Goal: Information Seeking & Learning: Learn about a topic

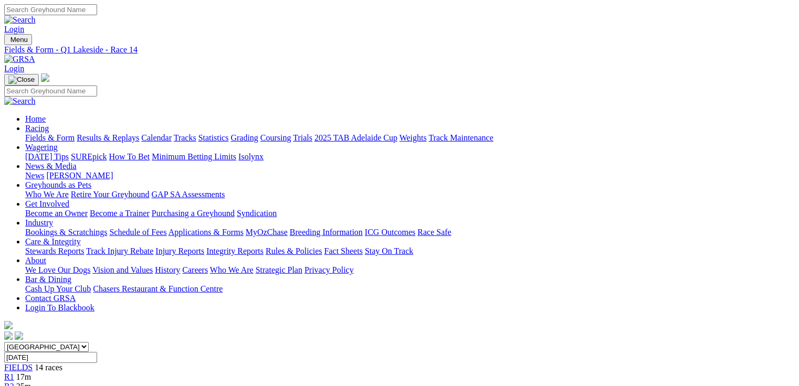
click at [54, 133] on link "Fields & Form" at bounding box center [49, 137] width 49 height 9
select select "QLD"
click at [71, 342] on select "South Australia New South Wales Northern Territory Queensland Tasmania Victoria…" at bounding box center [46, 347] width 84 height 10
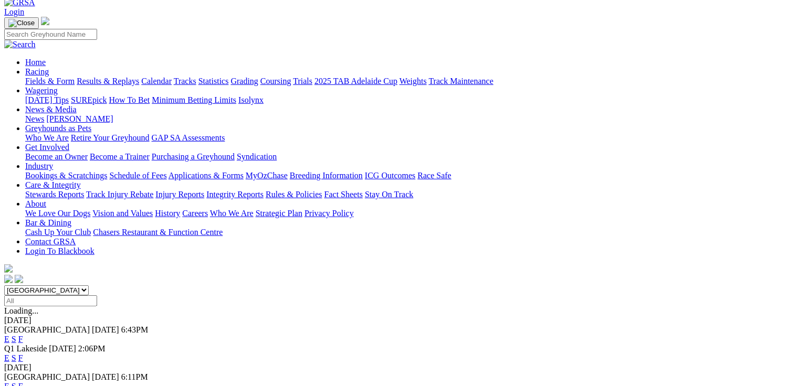
scroll to position [42, 0]
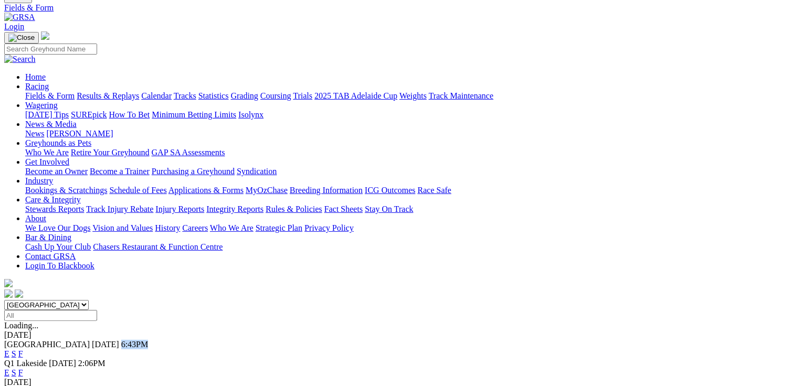
drag, startPoint x: 194, startPoint y: 165, endPoint x: 218, endPoint y: 169, distance: 25.1
click at [218, 340] on div "Rockhampton Today 6:43PM E S F" at bounding box center [399, 349] width 790 height 19
click at [9, 368] on link "E" at bounding box center [6, 372] width 5 height 9
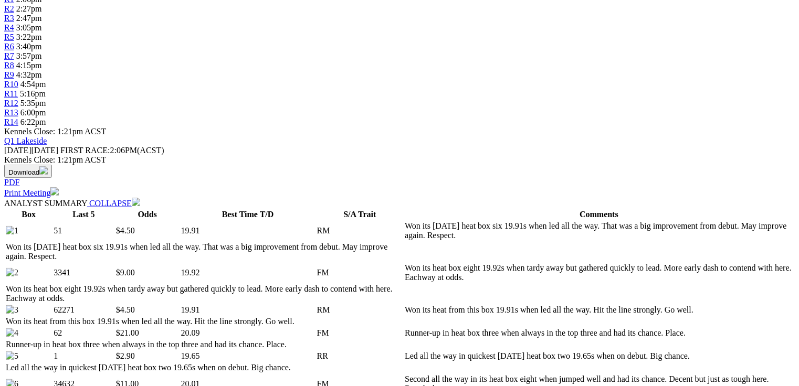
scroll to position [504, 0]
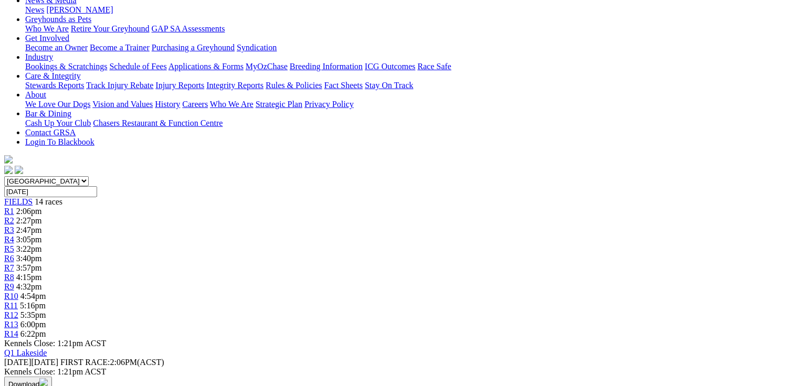
scroll to position [84, 0]
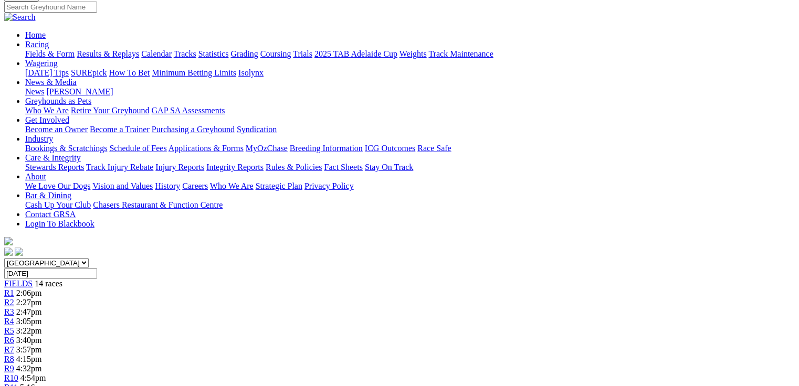
click at [14, 326] on link "R5" at bounding box center [9, 330] width 10 height 9
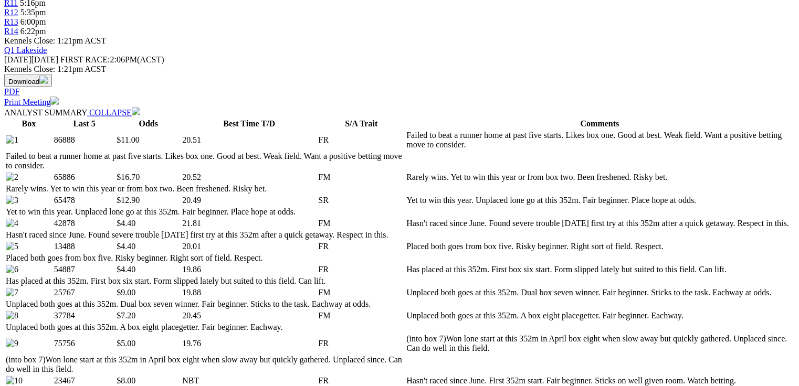
scroll to position [504, 0]
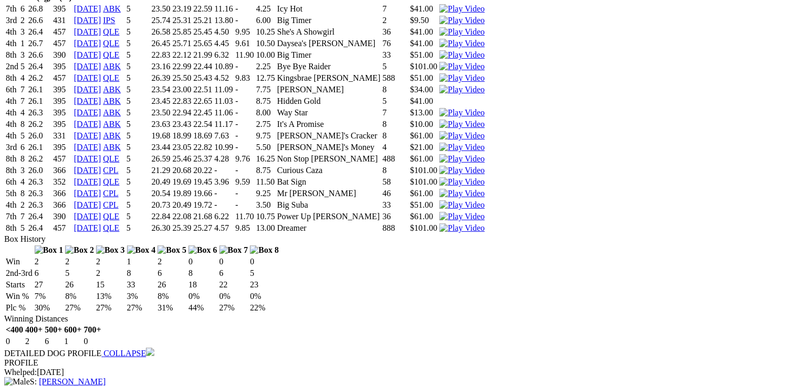
scroll to position [2645, 0]
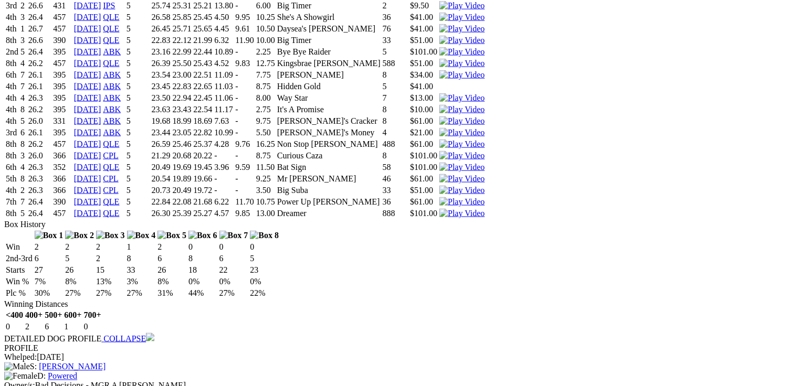
drag, startPoint x: 388, startPoint y: 317, endPoint x: 415, endPoint y: 320, distance: 26.9
drag, startPoint x: 395, startPoint y: 309, endPoint x: 408, endPoint y: 308, distance: 13.7
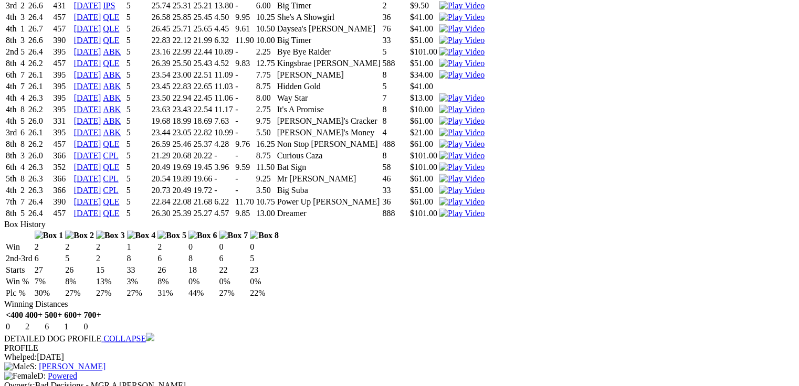
drag, startPoint x: 310, startPoint y: 229, endPoint x: 328, endPoint y: 228, distance: 18.4
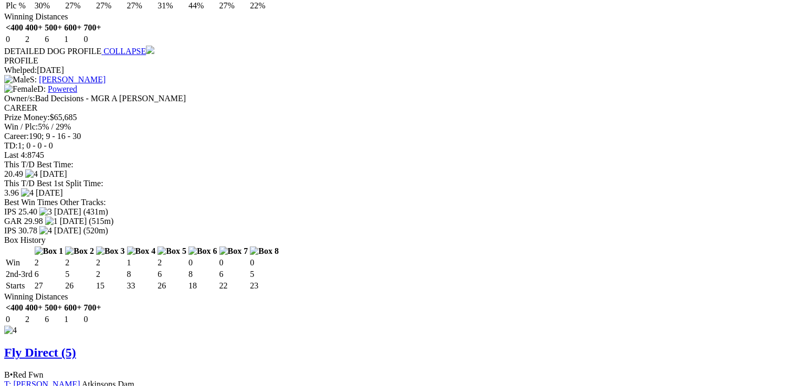
scroll to position [2938, 0]
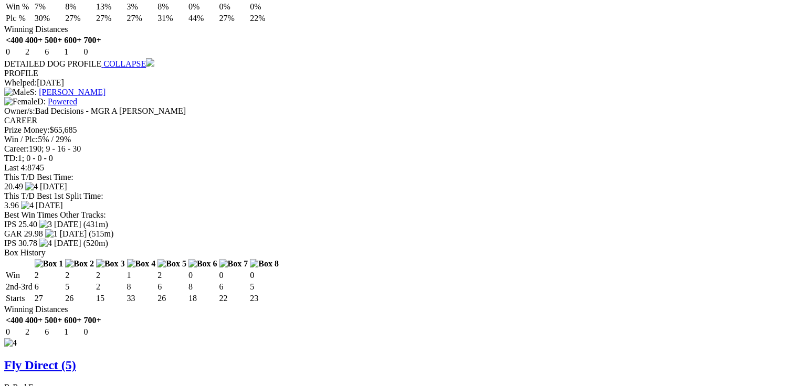
scroll to position [0, 0]
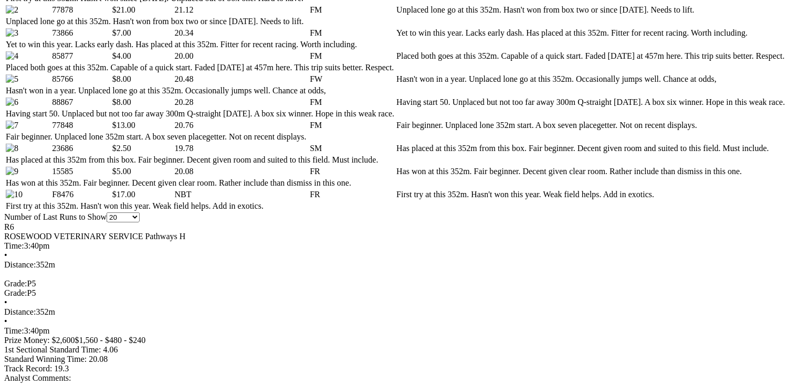
scroll to position [630, 0]
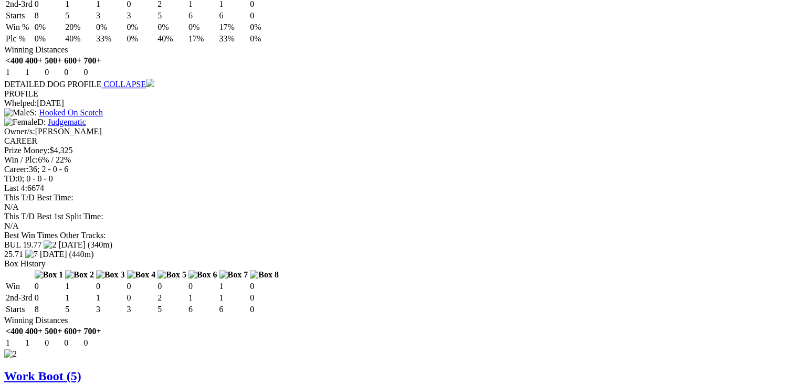
scroll to position [1511, 0]
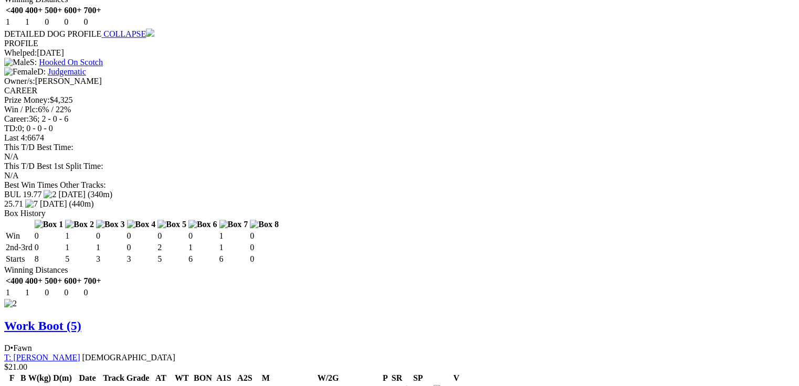
drag, startPoint x: 312, startPoint y: 281, endPoint x: 338, endPoint y: 288, distance: 27.0
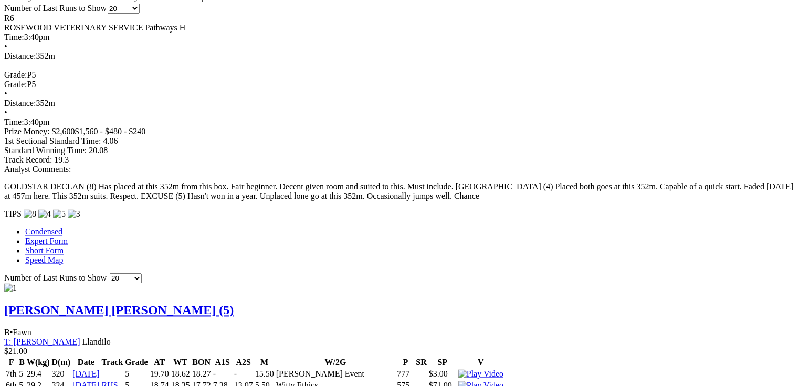
scroll to position [882, 0]
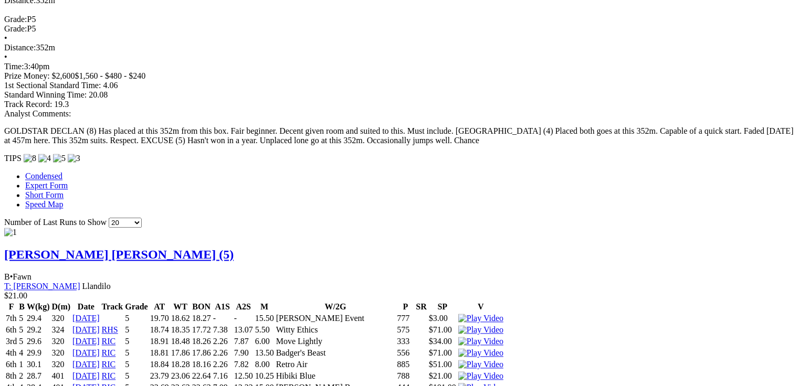
drag, startPoint x: 313, startPoint y: 279, endPoint x: 341, endPoint y: 285, distance: 27.9
drag, startPoint x: 341, startPoint y: 280, endPoint x: 356, endPoint y: 281, distance: 15.3
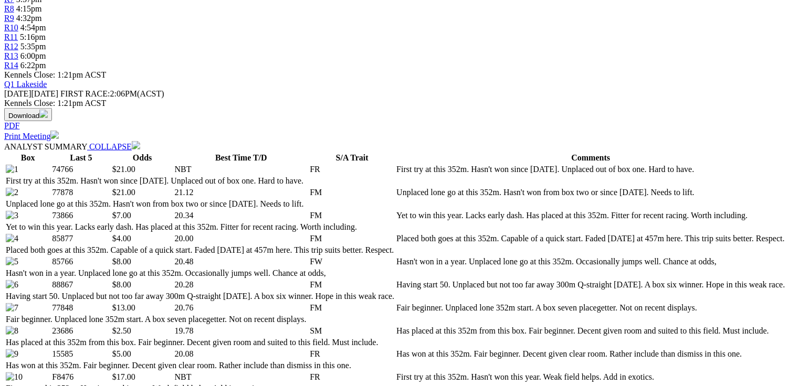
scroll to position [420, 0]
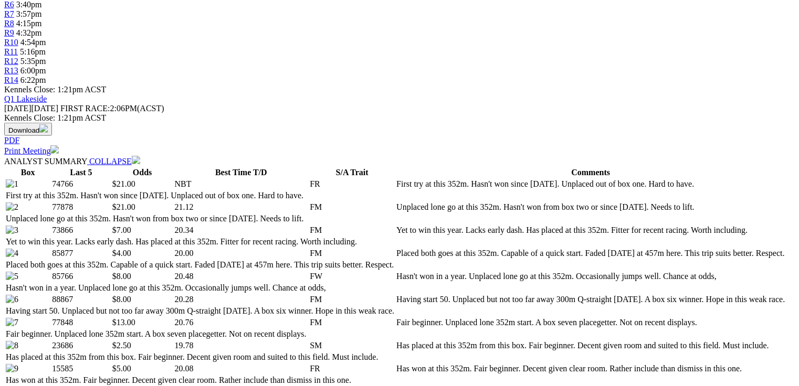
drag, startPoint x: 324, startPoint y: 82, endPoint x: 612, endPoint y: 115, distance: 290.5
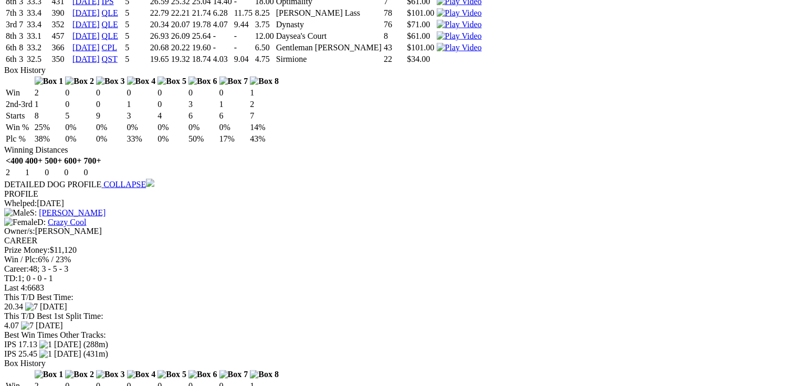
scroll to position [0, 0]
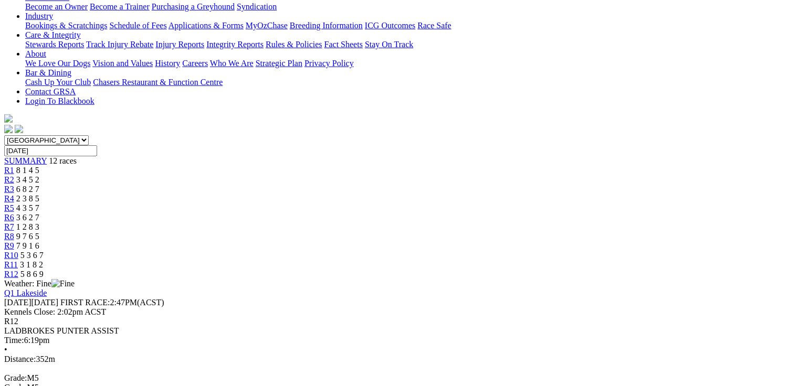
scroll to position [210, 0]
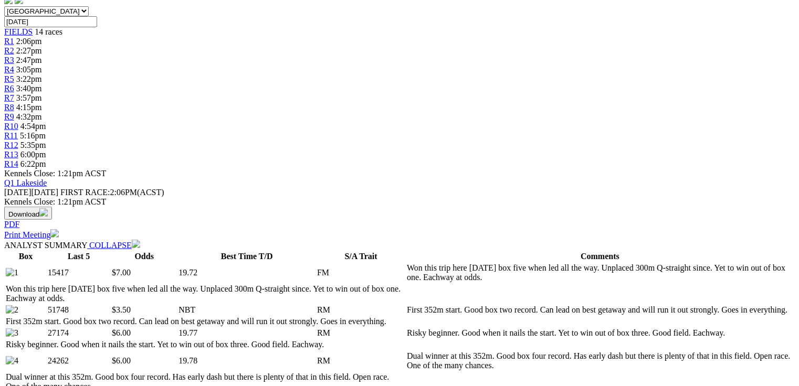
scroll to position [378, 0]
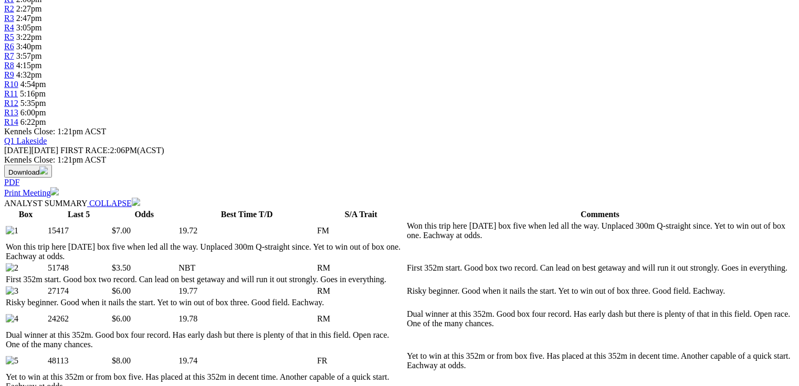
drag, startPoint x: 265, startPoint y: 105, endPoint x: 455, endPoint y: 134, distance: 192.7
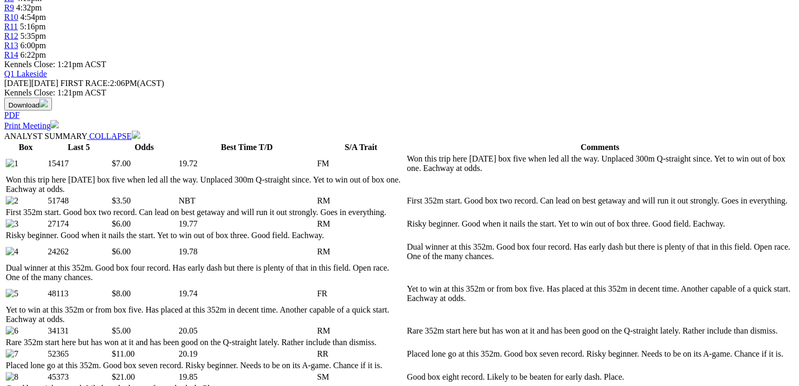
scroll to position [504, 0]
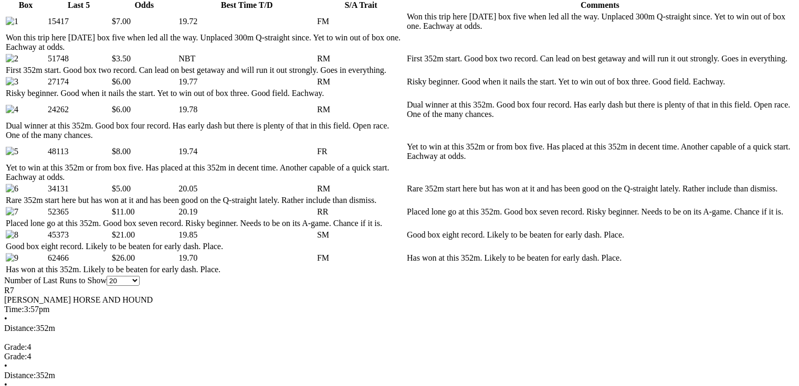
scroll to position [0, 0]
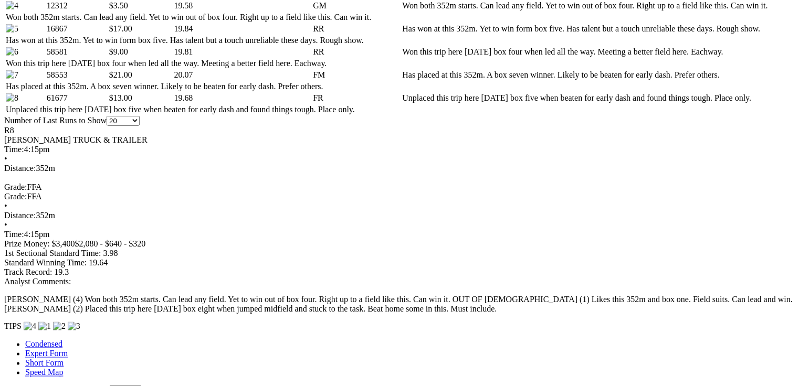
scroll to position [672, 0]
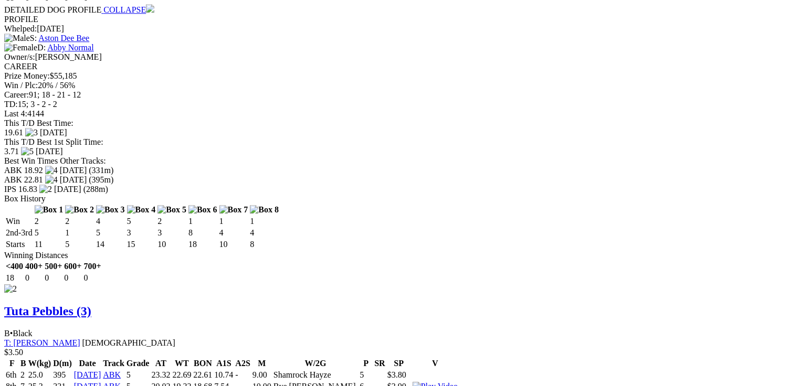
scroll to position [0, 0]
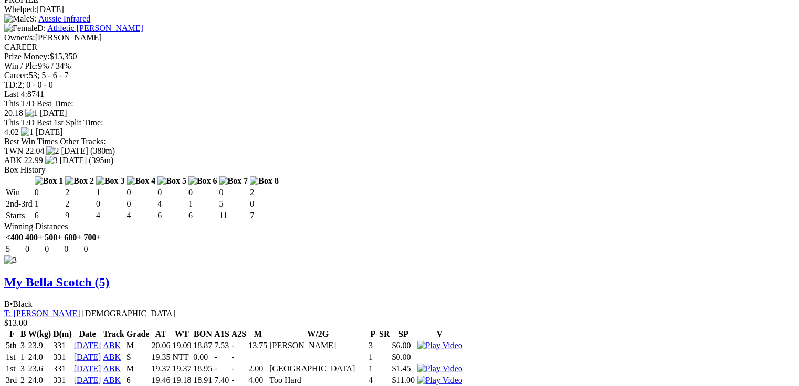
scroll to position [2275, 0]
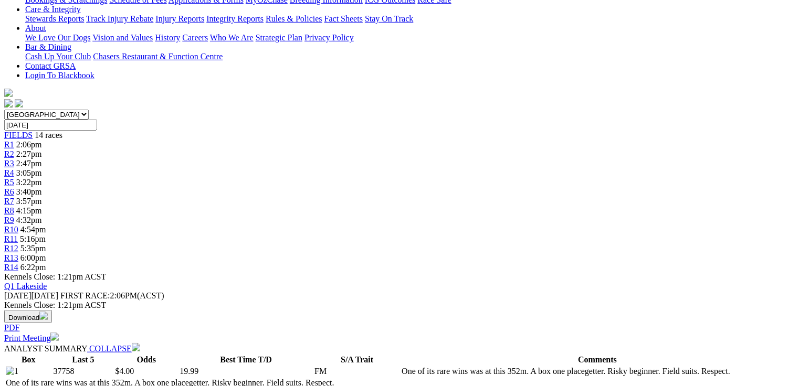
scroll to position [65, 0]
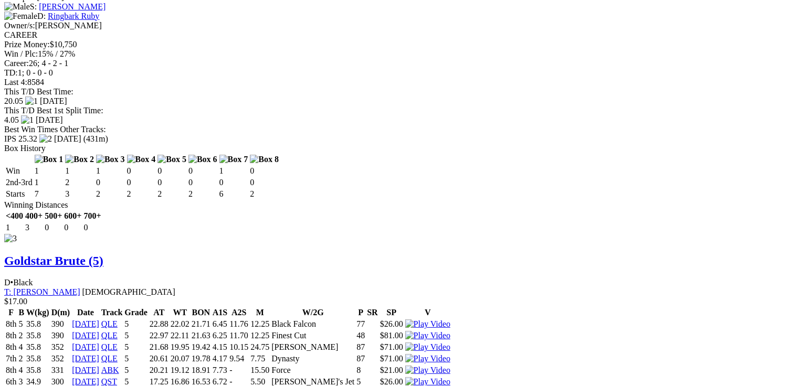
scroll to position [2281, 0]
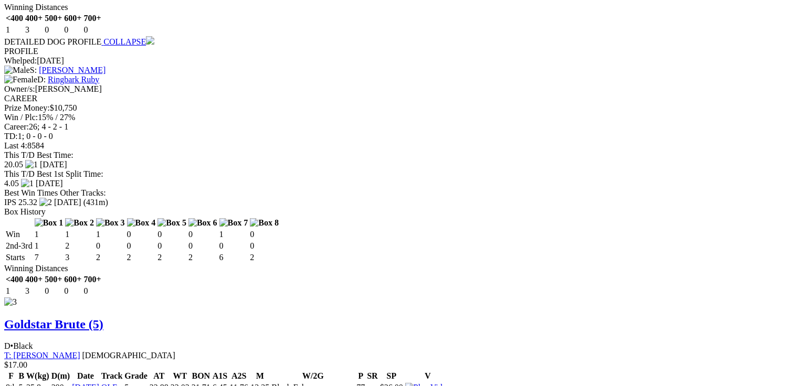
scroll to position [1945, 0]
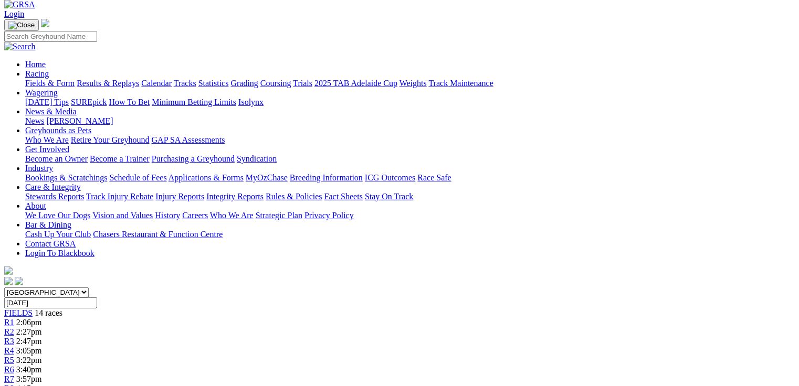
scroll to position [48, 0]
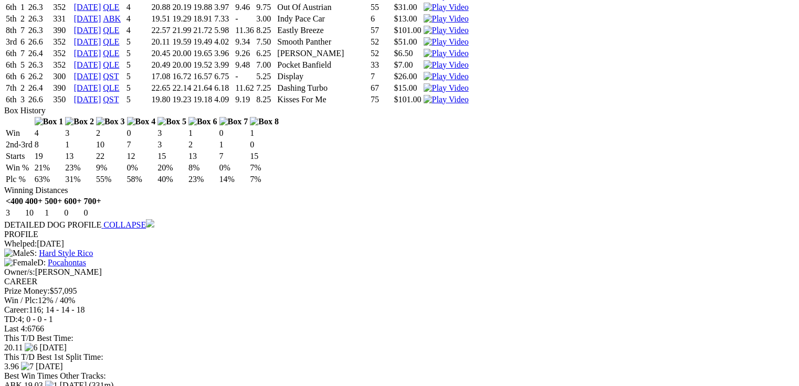
scroll to position [2015, 0]
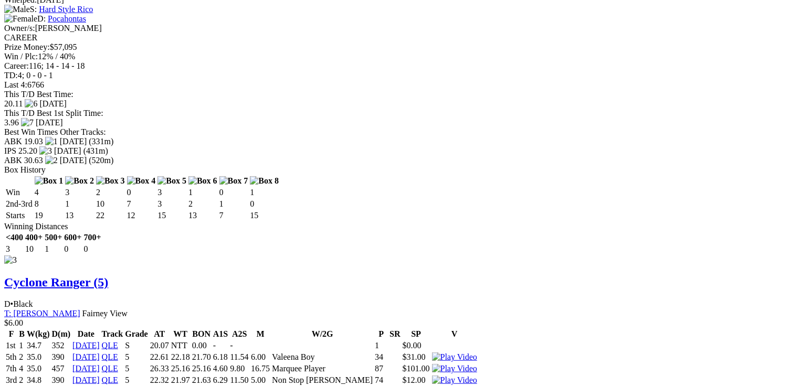
scroll to position [2306, 0]
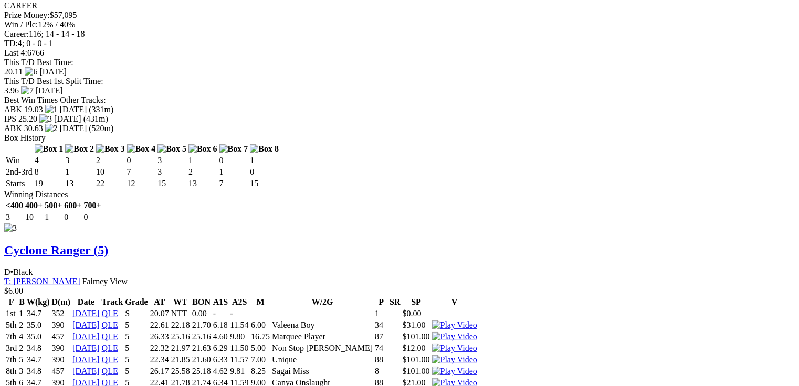
drag, startPoint x: 342, startPoint y: 190, endPoint x: 362, endPoint y: 195, distance: 20.5
drag, startPoint x: 316, startPoint y: 205, endPoint x: 358, endPoint y: 200, distance: 42.2
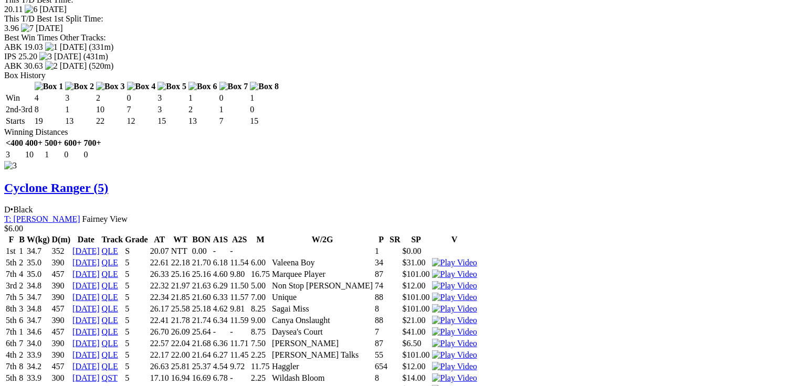
scroll to position [0, 0]
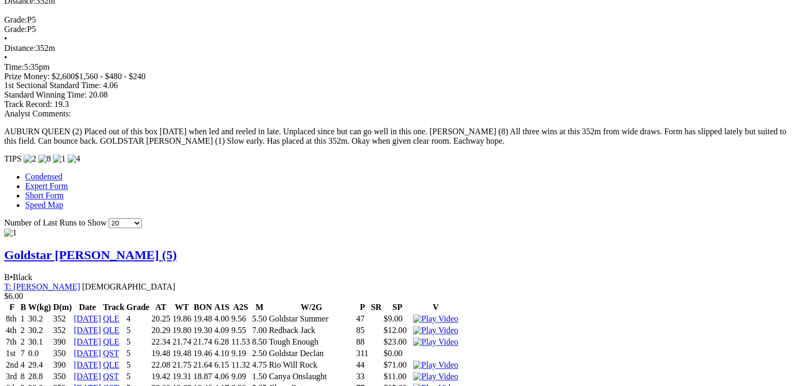
scroll to position [965, 0]
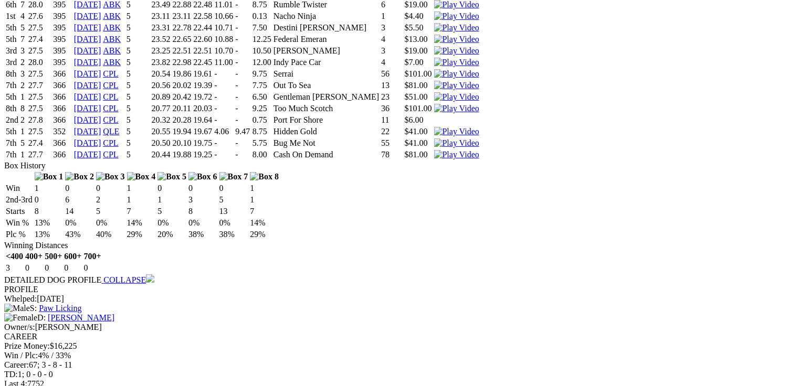
scroll to position [2601, 0]
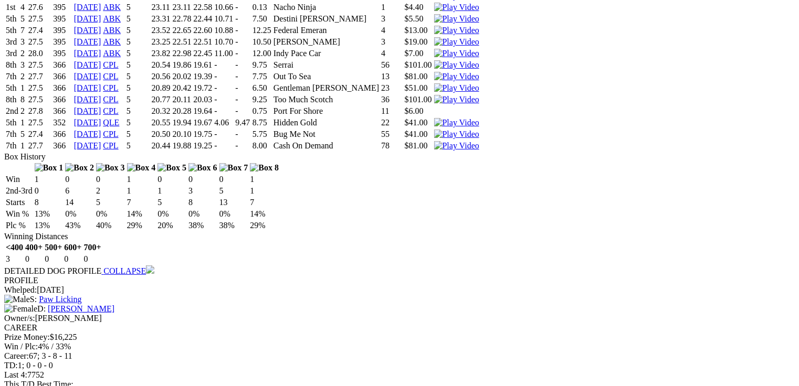
drag, startPoint x: 313, startPoint y: 273, endPoint x: 332, endPoint y: 275, distance: 19.0
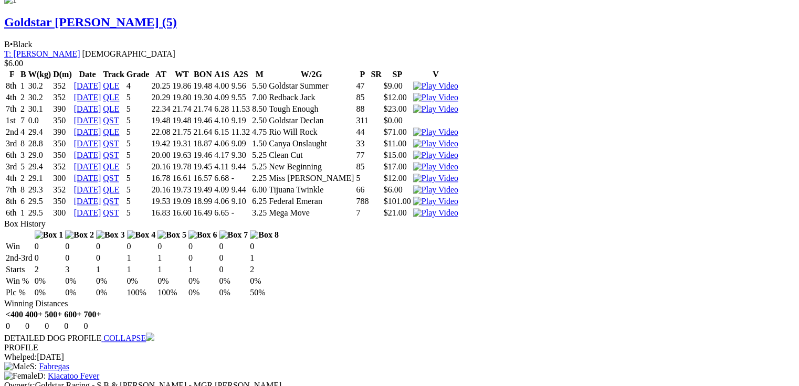
scroll to position [1132, 0]
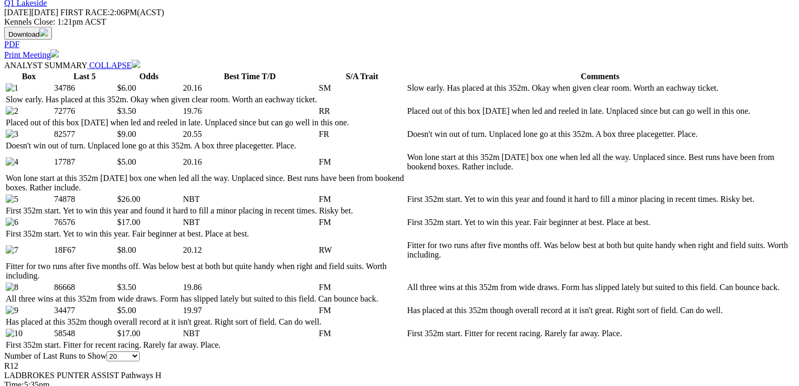
scroll to position [460, 0]
